Goal: Task Accomplishment & Management: Complete application form

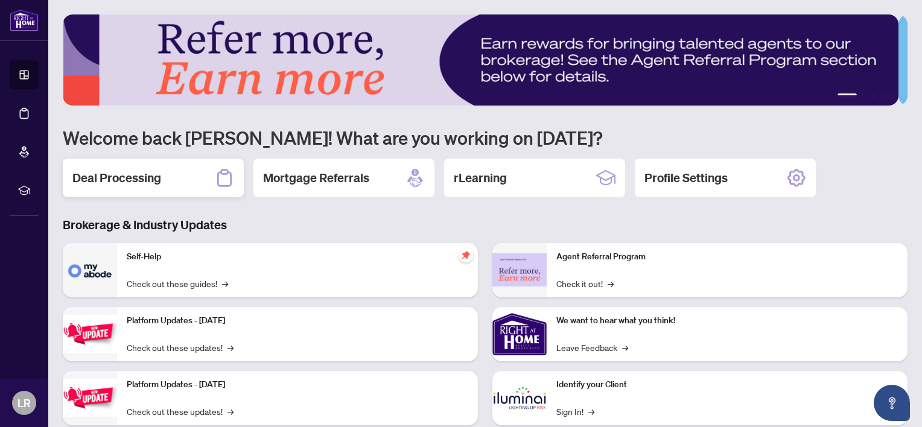
click at [180, 165] on div "Deal Processing" at bounding box center [153, 178] width 181 height 39
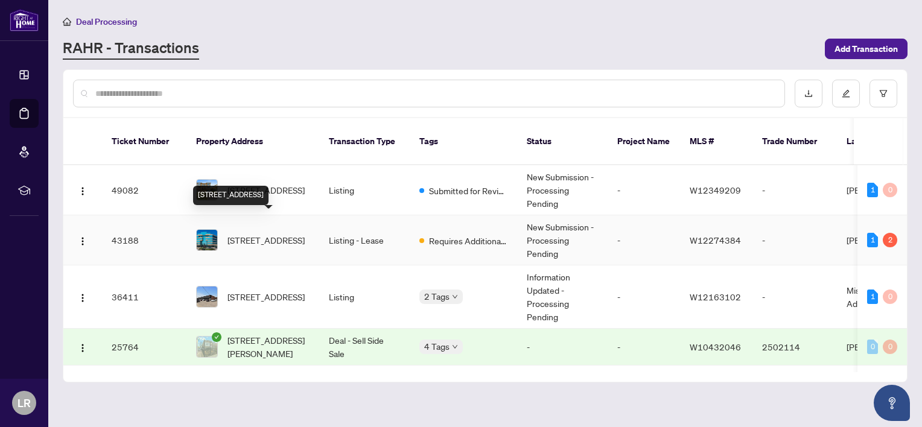
click at [246, 234] on span "[STREET_ADDRESS]" at bounding box center [265, 240] width 77 height 13
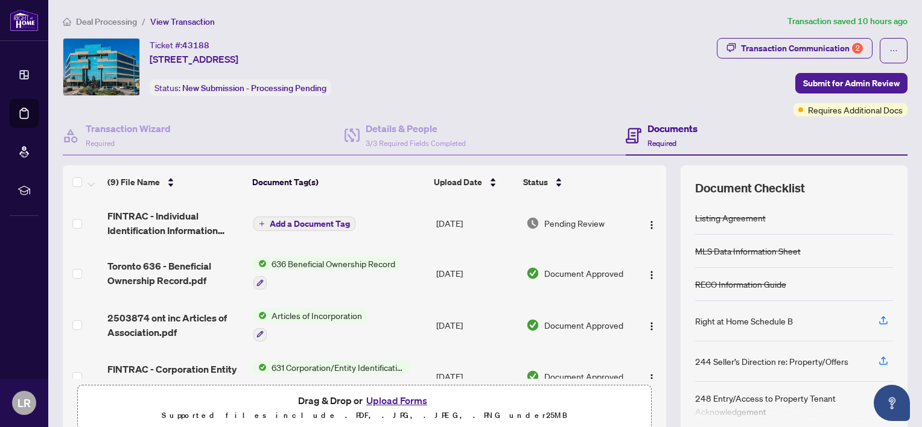
click at [369, 402] on button "Upload Forms" at bounding box center [397, 401] width 68 height 16
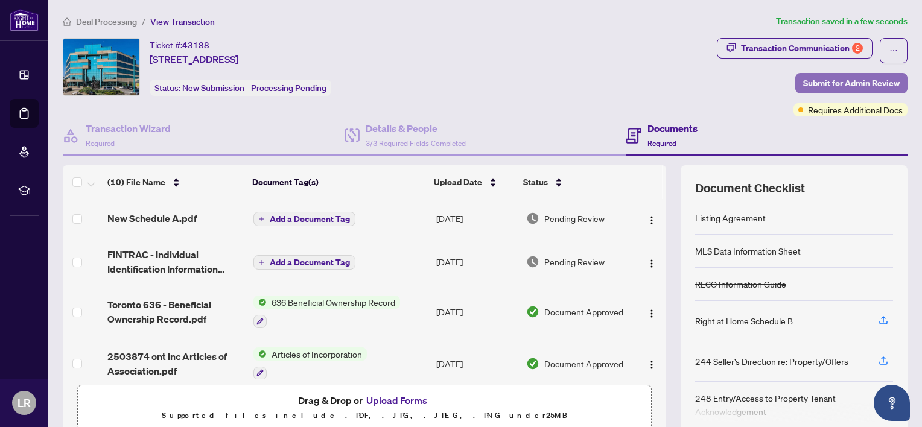
click at [795, 82] on button "Submit for Admin Review" at bounding box center [851, 83] width 112 height 21
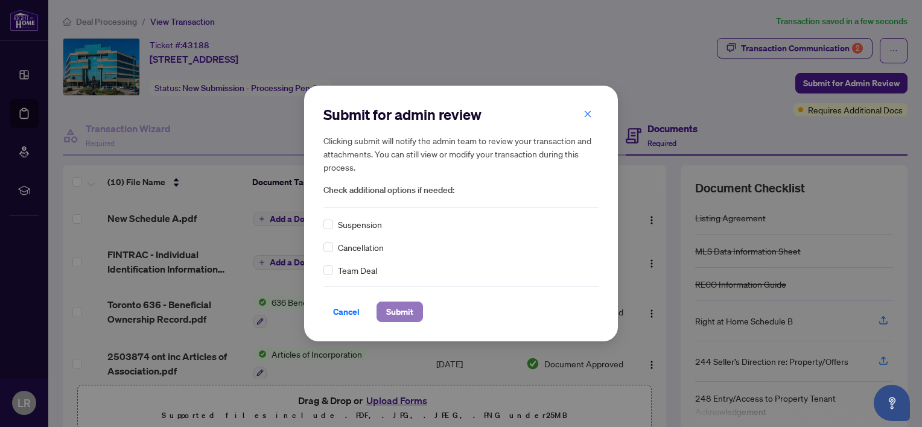
click at [393, 314] on span "Submit" at bounding box center [399, 311] width 27 height 19
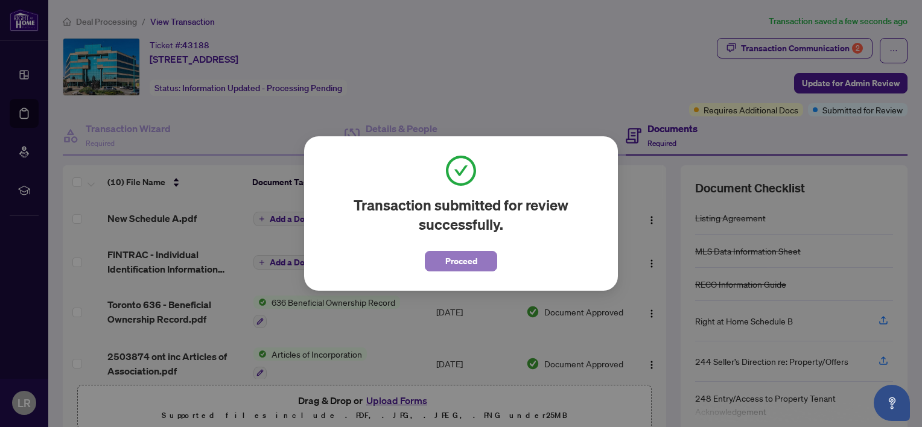
click at [441, 258] on button "Proceed" at bounding box center [461, 261] width 72 height 21
